Goal: Task Accomplishment & Management: Complete application form

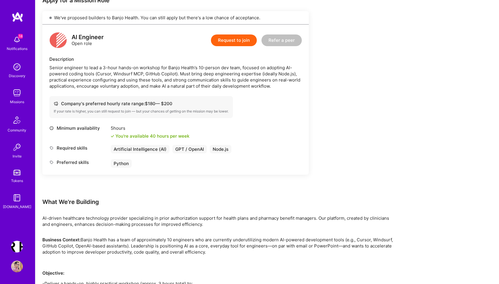
scroll to position [126, 0]
drag, startPoint x: 70, startPoint y: 72, endPoint x: 188, endPoint y: 72, distance: 117.5
click at [187, 72] on div "Senior engineer to lead a 3-hour hands-on workshop for Banjo Health’s 10-person…" at bounding box center [175, 76] width 253 height 25
drag, startPoint x: 255, startPoint y: 77, endPoint x: 153, endPoint y: 77, distance: 101.7
click at [154, 77] on div "Senior engineer to lead a 3-hour hands-on workshop for Banjo Health’s 10-person…" at bounding box center [175, 76] width 253 height 25
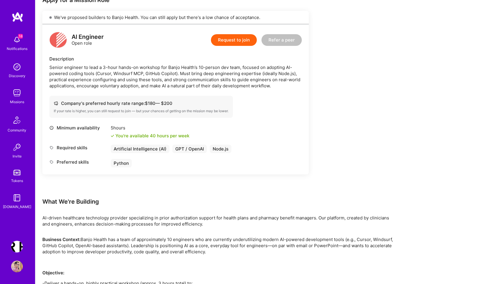
click at [263, 82] on div "Senior engineer to lead a 3-hour hands-on workshop for Banjo Health’s 10-person…" at bounding box center [175, 76] width 253 height 25
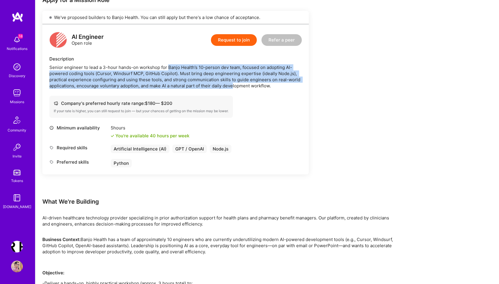
drag, startPoint x: 234, startPoint y: 83, endPoint x: 167, endPoint y: 65, distance: 69.6
click at [167, 65] on div "Senior engineer to lead a 3-hour hands-on workshop for Banjo Health’s 10-person…" at bounding box center [175, 76] width 253 height 25
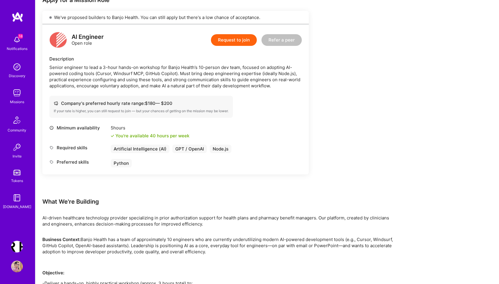
click at [270, 89] on div "AI Engineer Open role Request to join Refer a peer Description Senior engineer …" at bounding box center [175, 99] width 267 height 150
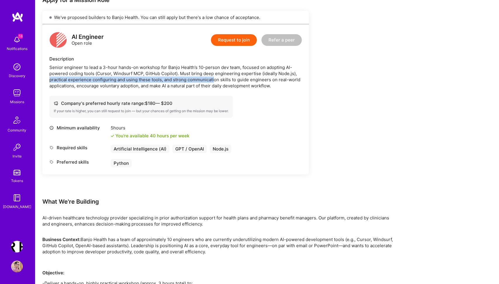
drag, startPoint x: 63, startPoint y: 78, endPoint x: 215, endPoint y: 78, distance: 152.0
click at [215, 78] on div "AI Engineer Open role Request to join Refer a peer Description Senior engineer …" at bounding box center [175, 99] width 267 height 150
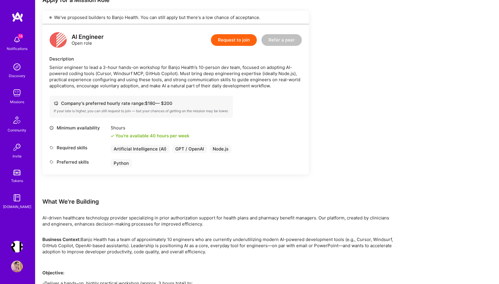
click at [264, 109] on div "Company's preferred hourly rate range: $ 180 — $ 200 If your rate is higher, yo…" at bounding box center [175, 107] width 253 height 22
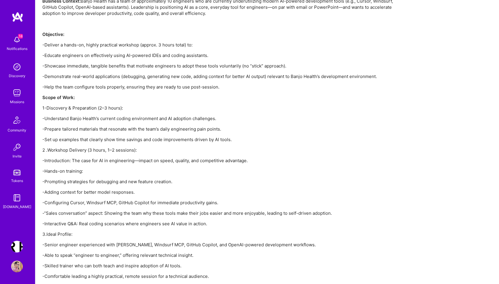
scroll to position [378, 0]
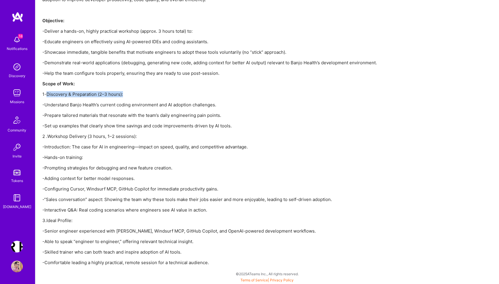
drag, startPoint x: 46, startPoint y: 94, endPoint x: 170, endPoint y: 94, distance: 123.9
click at [170, 94] on p "1-Discovery & Preparation (2–3 hours):" at bounding box center [217, 94] width 351 height 6
click at [311, 128] on p "-Set up examples that clearly show time savings and code improvements driven by…" at bounding box center [217, 126] width 351 height 6
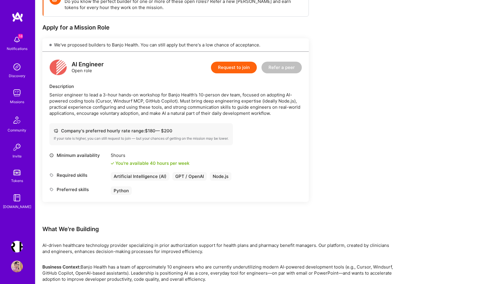
scroll to position [69, 0]
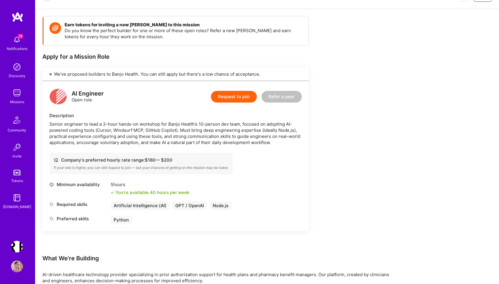
click at [243, 97] on button "Request to join" at bounding box center [234, 97] width 46 height 12
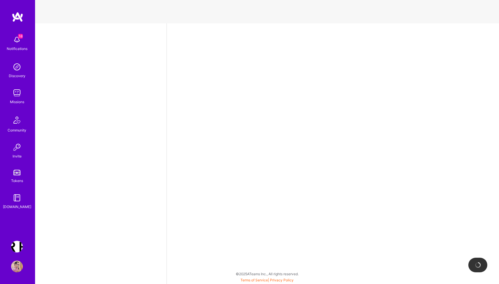
select select "PL"
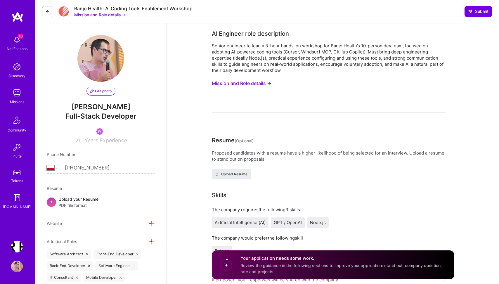
click at [108, 15] on button "Mission and Role details →" at bounding box center [100, 15] width 52 height 6
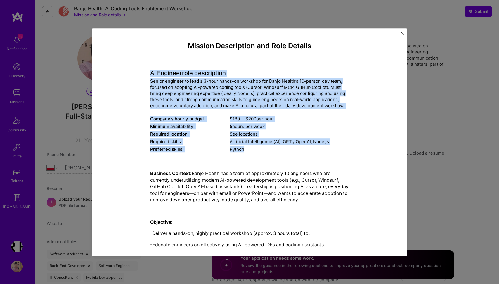
drag, startPoint x: 150, startPoint y: 70, endPoint x: 258, endPoint y: 153, distance: 136.7
click at [258, 153] on div "Mission Description and Role Details AI Engineer role description Senior engine…" at bounding box center [249, 285] width 289 height 486
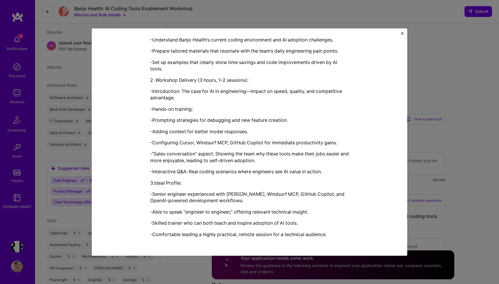
scroll to position [183, 0]
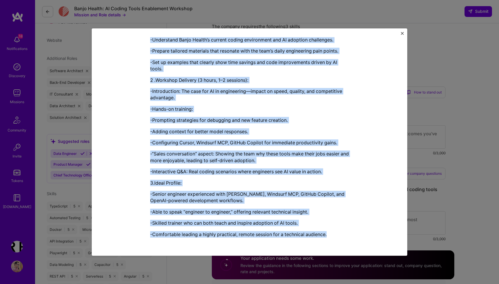
click at [336, 236] on p "-Comfortable leading a highly practical, remote session for a technical audienc…" at bounding box center [249, 234] width 199 height 6
copy div "AI Engineer role description Senior engineer to lead a 3-hour hands-on workshop…"
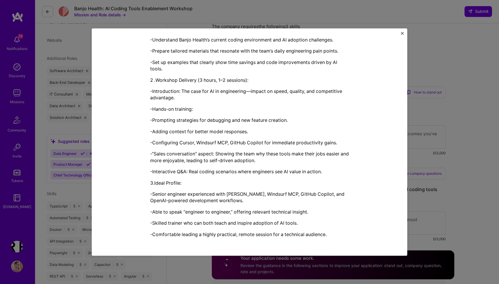
click at [442, 44] on div "Mission Description and Role Details AI Engineer role description Senior engine…" at bounding box center [249, 142] width 499 height 284
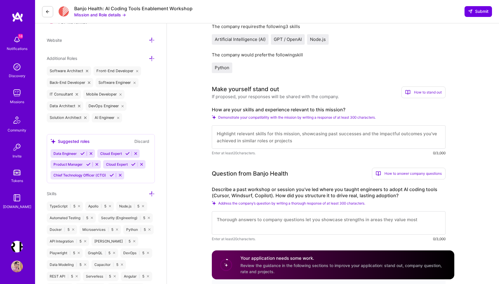
scroll to position [195, 0]
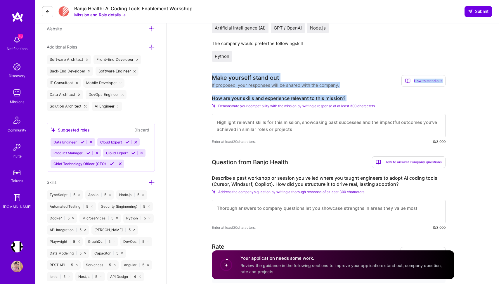
drag, startPoint x: 212, startPoint y: 76, endPoint x: 358, endPoint y: 101, distance: 148.6
click at [358, 101] on div "Make yourself stand out If proposed, your responses will be shared with the com…" at bounding box center [329, 108] width 234 height 71
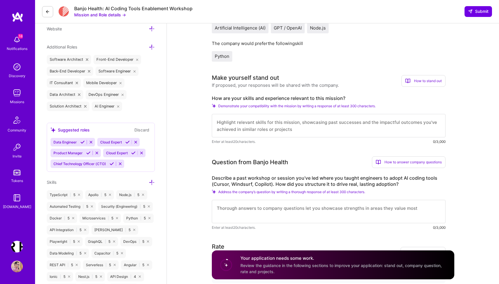
click at [395, 102] on div "How are your skills and experience relevant to this mission? Demonstrate your c…" at bounding box center [329, 119] width 234 height 49
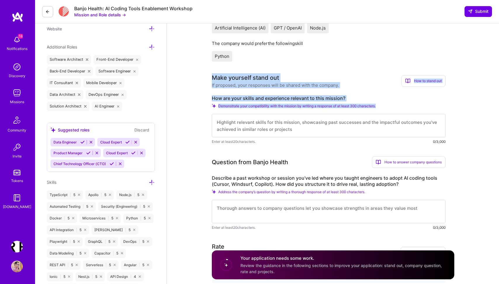
drag, startPoint x: 392, startPoint y: 106, endPoint x: 213, endPoint y: 77, distance: 180.9
click at [213, 77] on div "Make yourself stand out If proposed, your responses will be shared with the com…" at bounding box center [329, 108] width 234 height 71
copy div "Make yourself stand out If proposed, your responses will be shared with the com…"
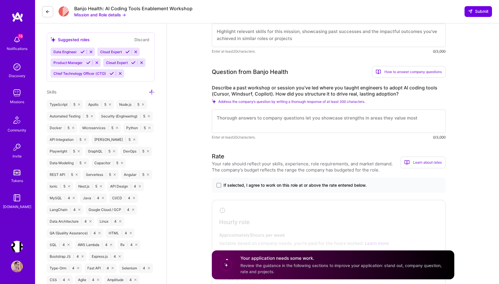
scroll to position [306, 0]
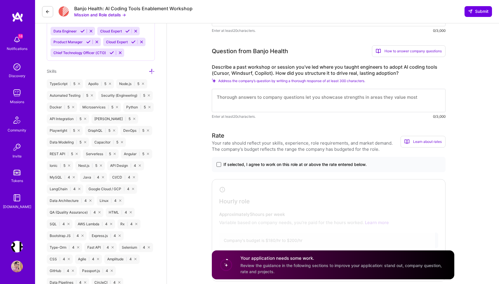
click at [217, 164] on span at bounding box center [219, 164] width 5 height 5
click at [0, 0] on input "If selected, I agree to work on this role at or above the rate entered below." at bounding box center [0, 0] width 0 height 0
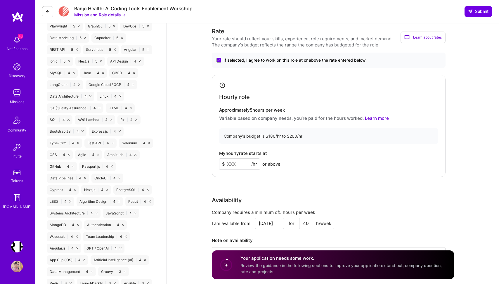
scroll to position [435, 0]
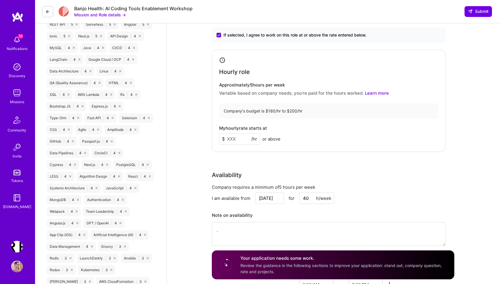
click at [237, 139] on input at bounding box center [239, 138] width 41 height 11
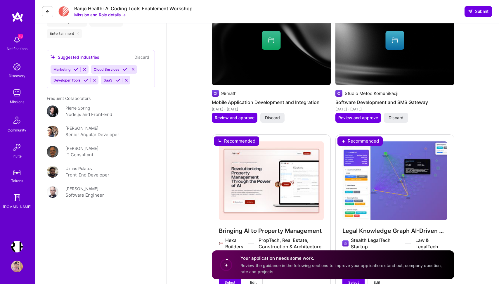
scroll to position [975, 0]
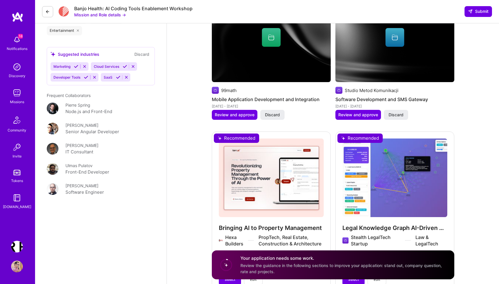
type input "200"
click at [239, 161] on div "Bringing AI to Property Management Hexa Builders PropTech, Real Estate, Constru…" at bounding box center [271, 212] width 119 height 160
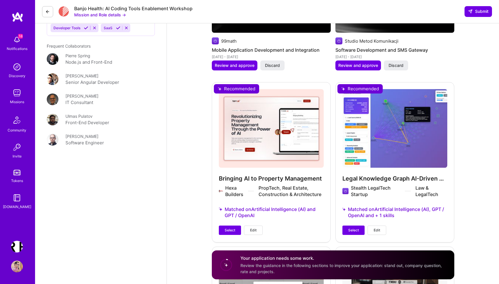
scroll to position [1051, 0]
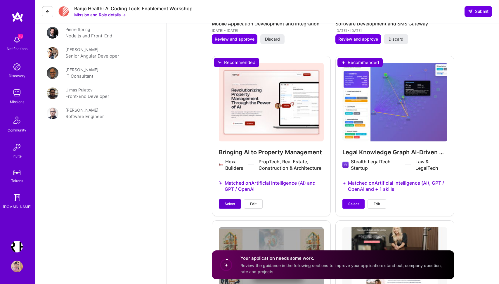
click at [227, 201] on button "Select" at bounding box center [230, 203] width 22 height 9
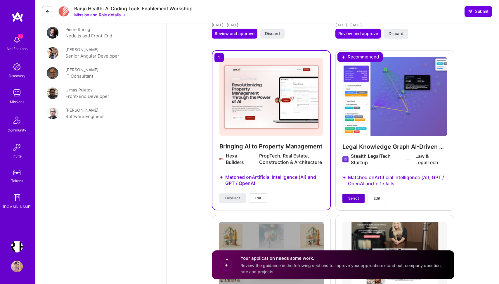
click at [350, 196] on button "Select" at bounding box center [354, 198] width 22 height 9
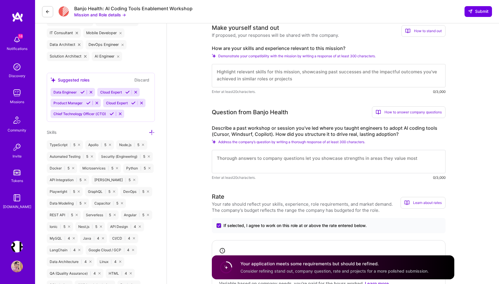
scroll to position [243, 0]
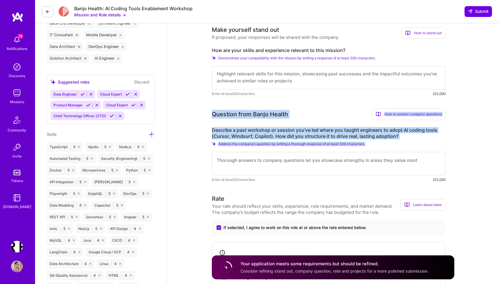
drag, startPoint x: 210, startPoint y: 113, endPoint x: 413, endPoint y: 164, distance: 210.0
copy div "Question from Banjo Health How to answer company questions Mastering company qu…"
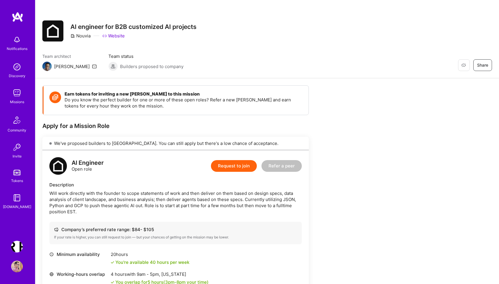
scroll to position [94, 0]
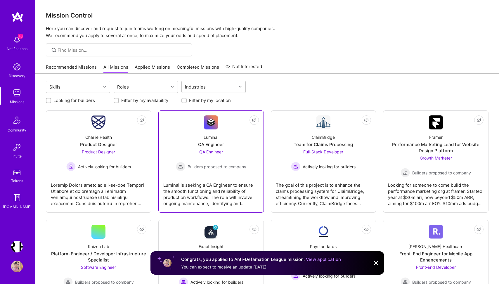
scroll to position [121, 0]
